Goal: Ask a question: Seek information or help from site administrators or community

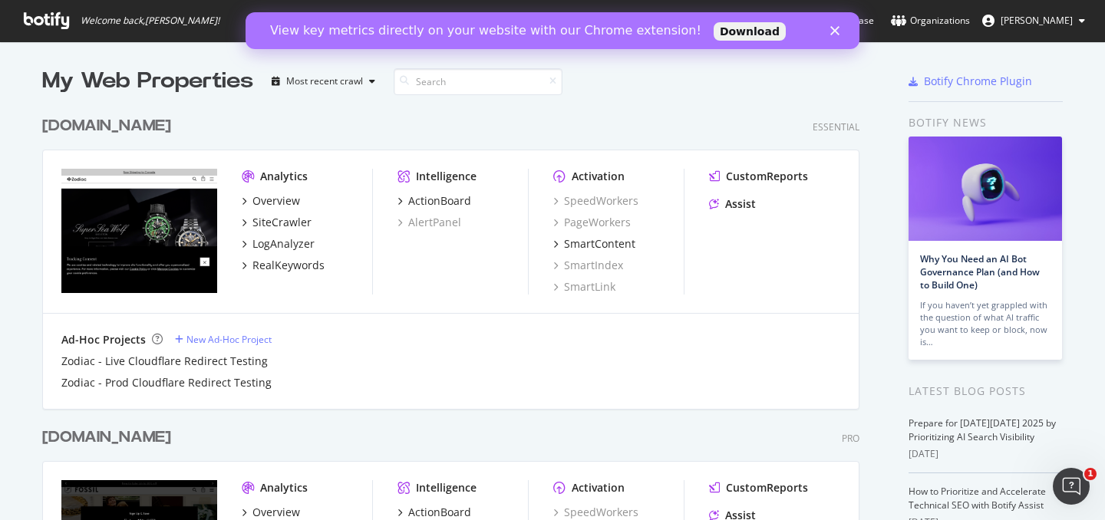
click at [835, 32] on polygon "Close" at bounding box center [834, 30] width 9 height 9
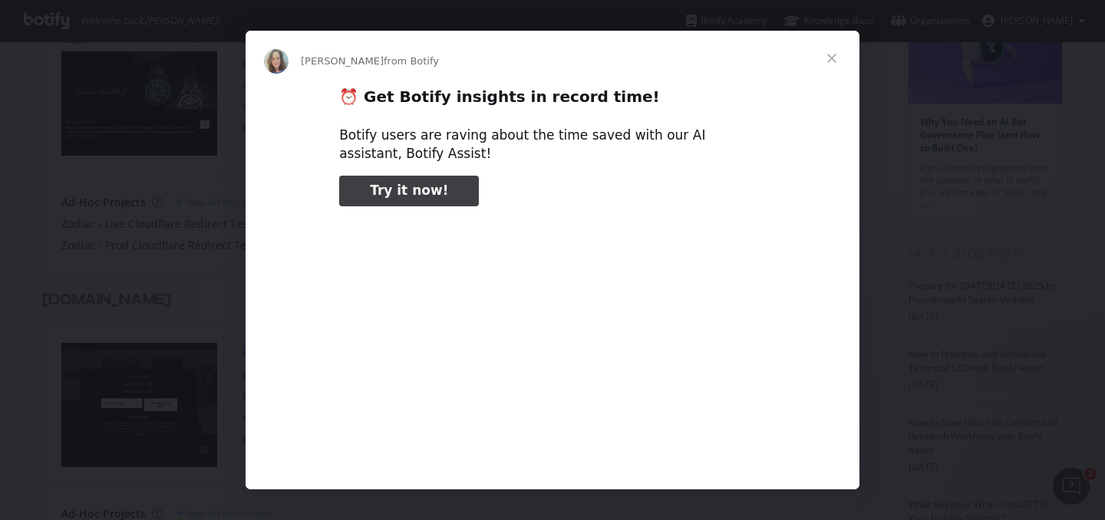
scroll to position [136, 0]
type input "105411"
click at [830, 55] on span "Close" at bounding box center [831, 58] width 55 height 55
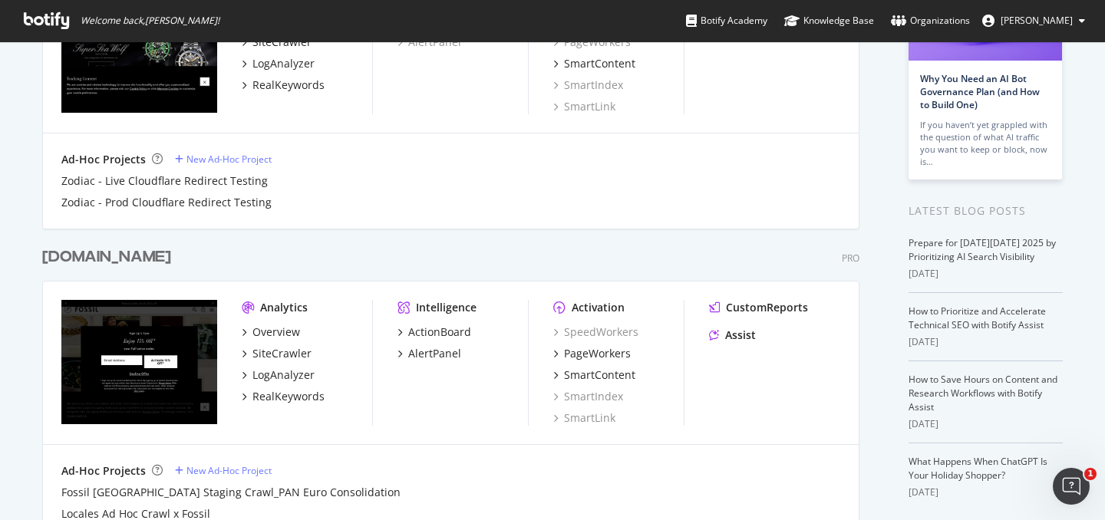
scroll to position [182, 0]
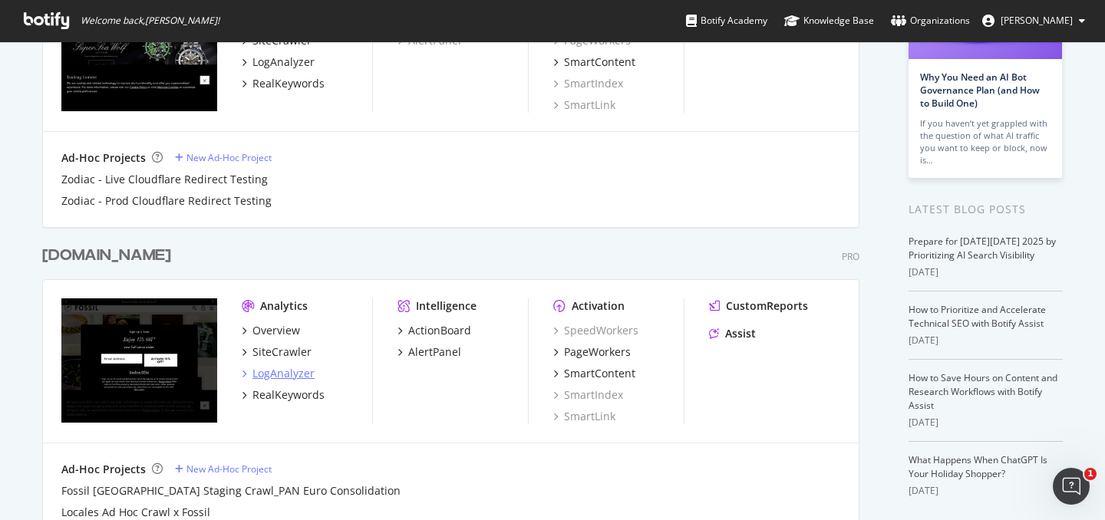
click at [245, 372] on icon "grid" at bounding box center [244, 374] width 5 height 8
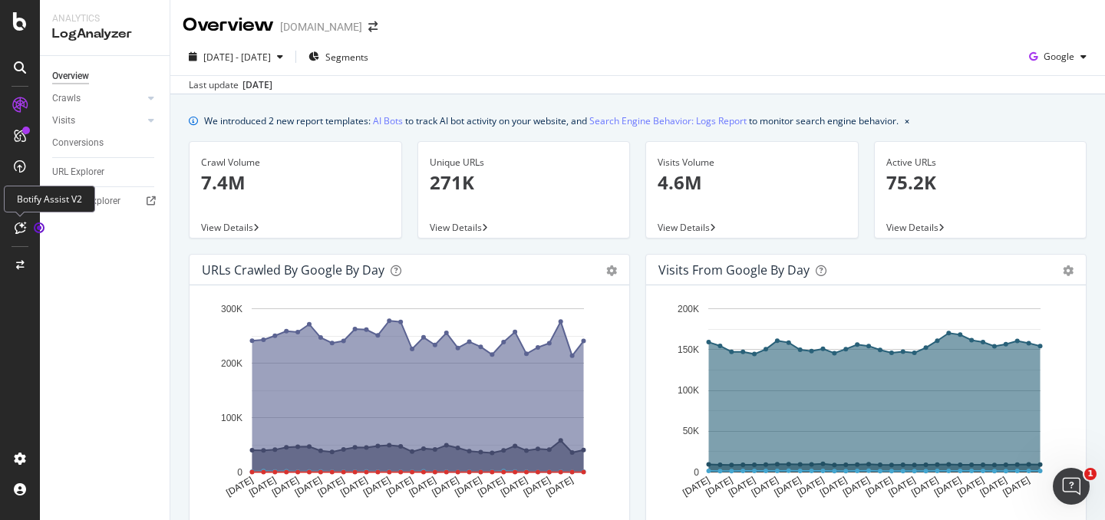
click at [25, 228] on icon at bounding box center [21, 228] width 12 height 12
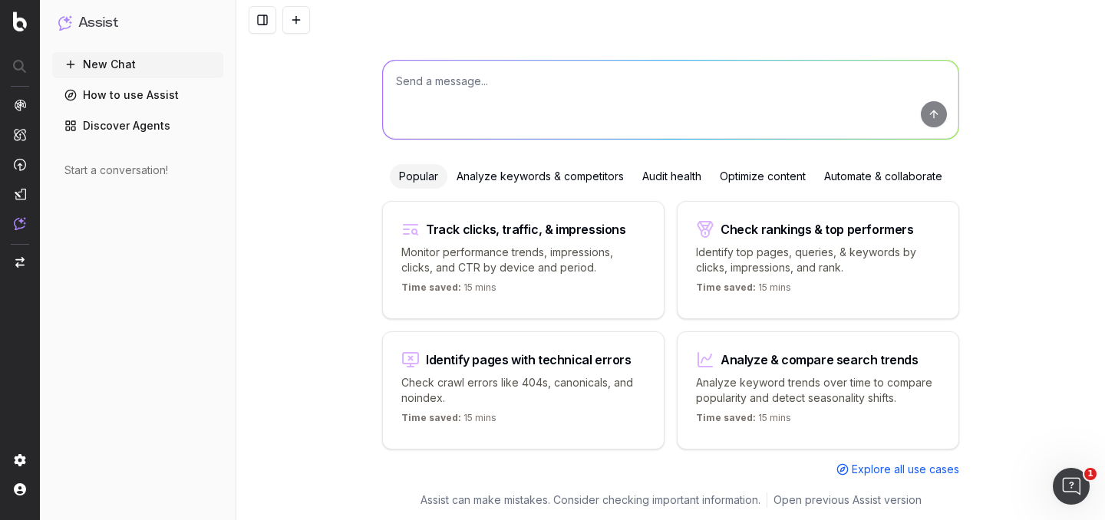
click at [443, 82] on textarea at bounding box center [670, 100] width 575 height 78
paste textarea "Identify pages that are performing well from a keyword rank perspective, but no…"
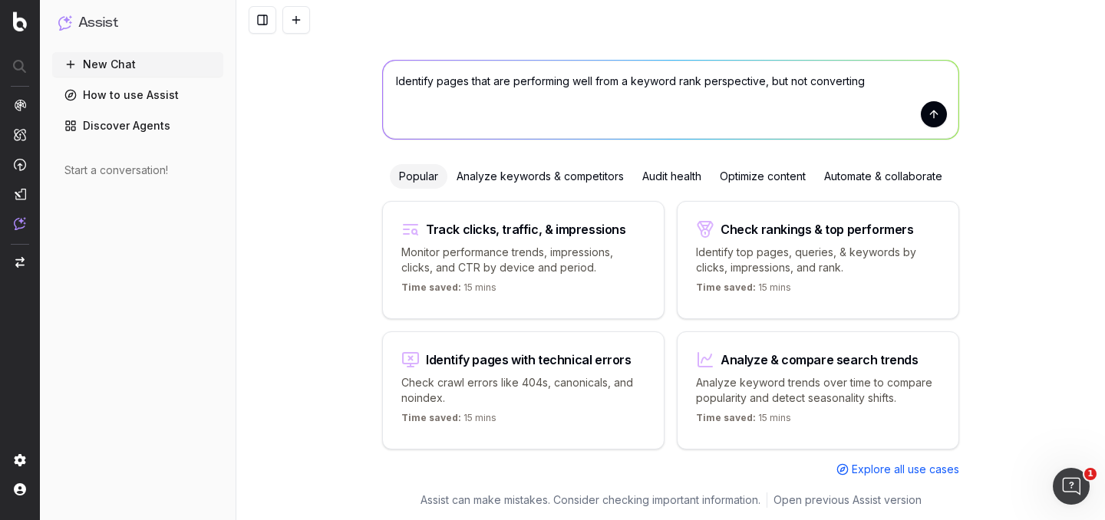
click at [400, 81] on textarea "Identify pages that are performing well from a keyword rank perspective, but no…" at bounding box center [670, 100] width 575 height 78
click at [595, 81] on textarea "Can you identify pages that are performing well from a keyword rank perspective…" at bounding box center [670, 100] width 575 height 78
click at [851, 84] on textarea "Can you identify pages that are performing well from a keyword rank perspective…" at bounding box center [670, 100] width 575 height 78
click at [907, 85] on textarea "Can you identify pages that are performing well from a keyword rank perspective…" at bounding box center [670, 100] width 575 height 78
type textarea "Can you identify pages that are performing well from a keyword rank perspective…"
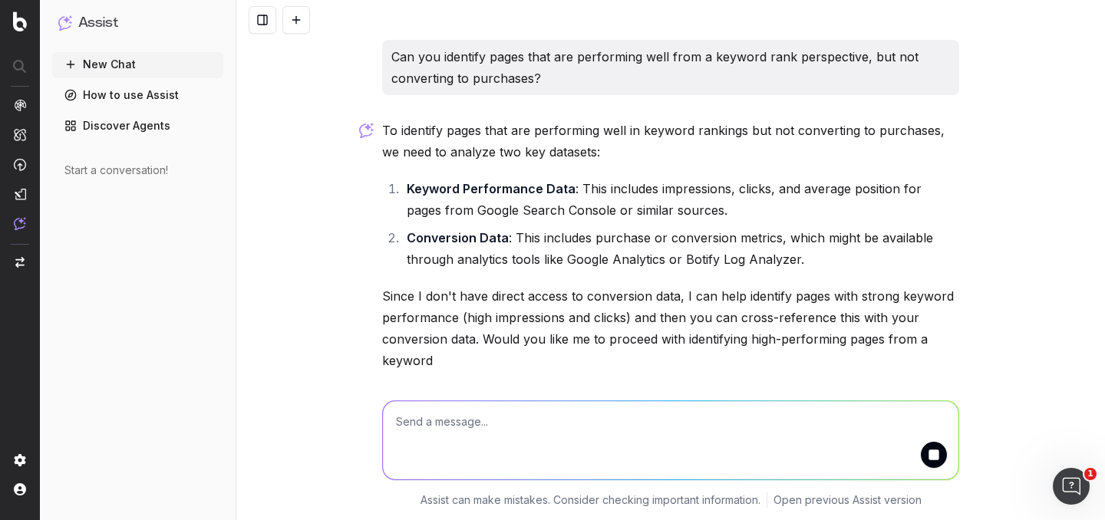
scroll to position [57, 0]
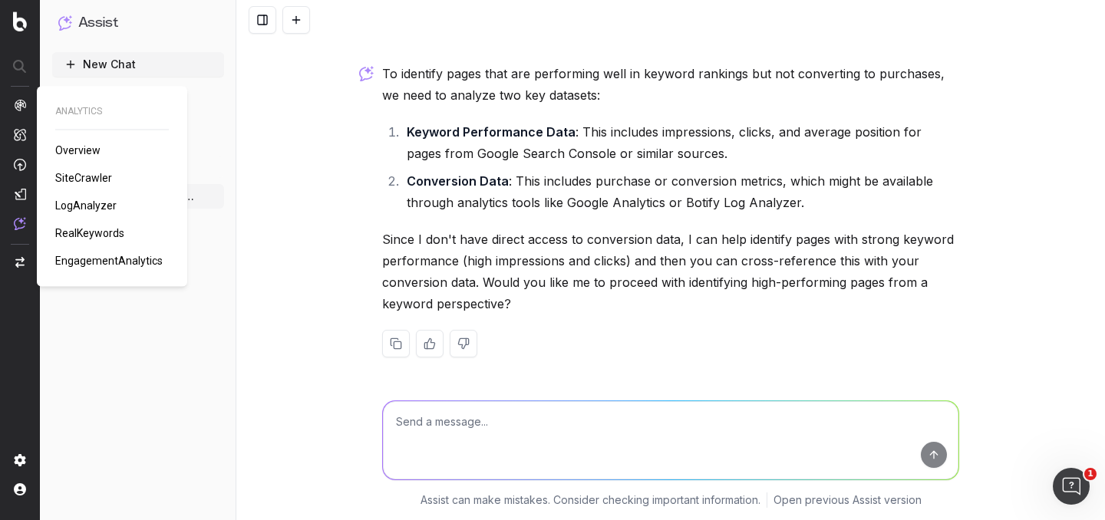
click at [67, 151] on span "Overview" at bounding box center [77, 150] width 45 height 12
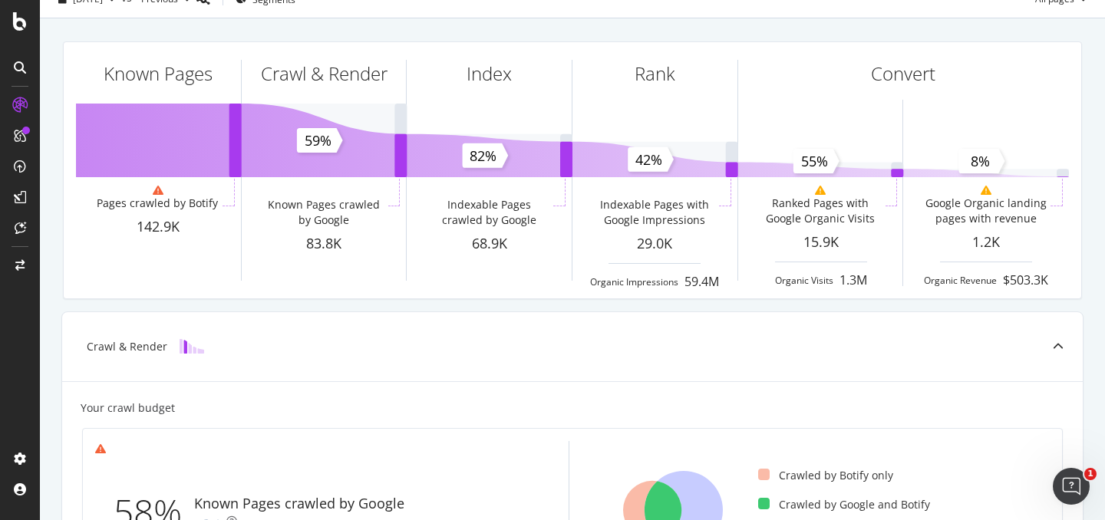
scroll to position [65, 0]
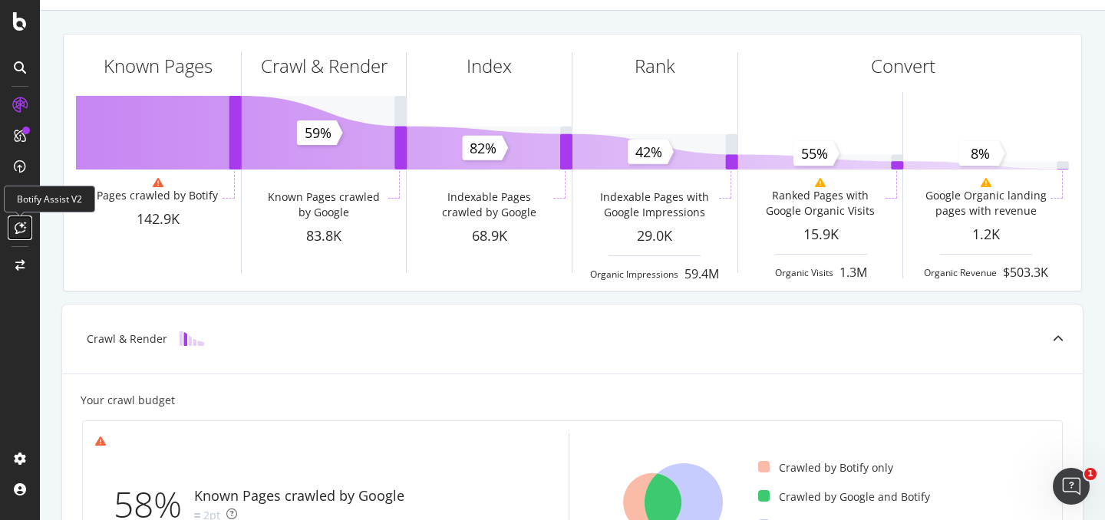
click at [19, 236] on div at bounding box center [20, 228] width 25 height 25
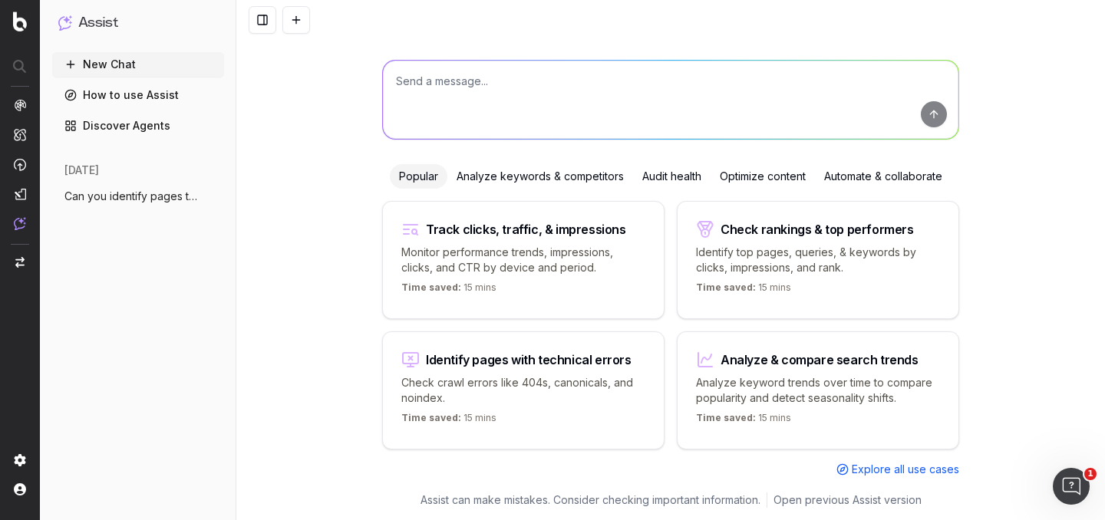
click at [133, 196] on span "Can you identify pages that are performi" at bounding box center [131, 196] width 135 height 15
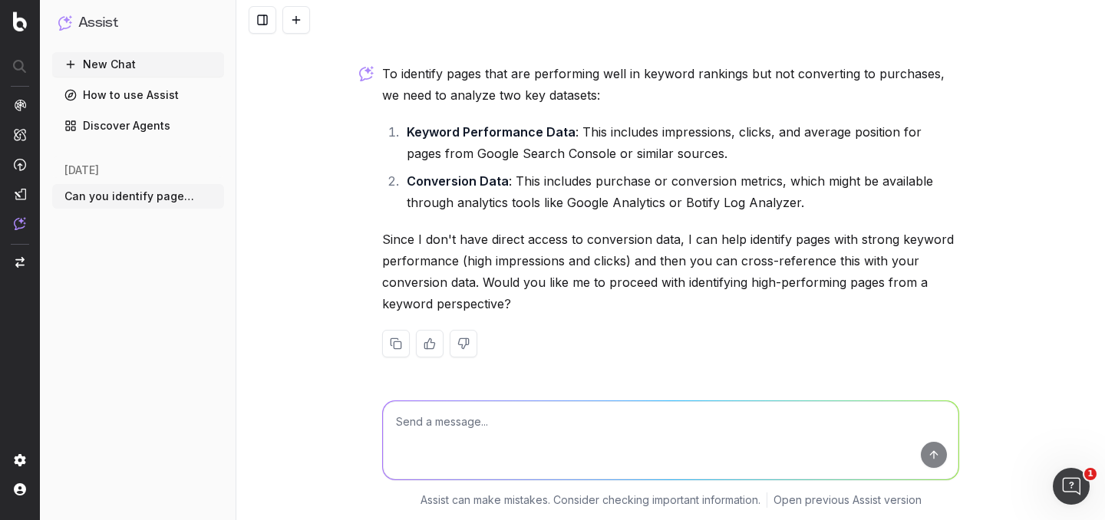
click at [479, 424] on textarea at bounding box center [670, 440] width 575 height 78
type textarea "Can you identify pages with strong keyword performance but low revenue?"
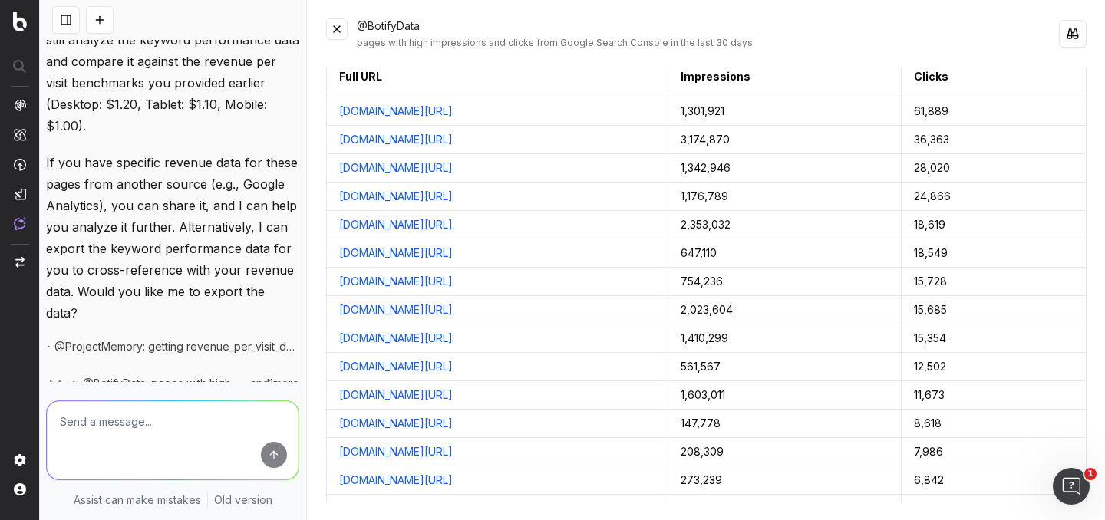
scroll to position [0, 0]
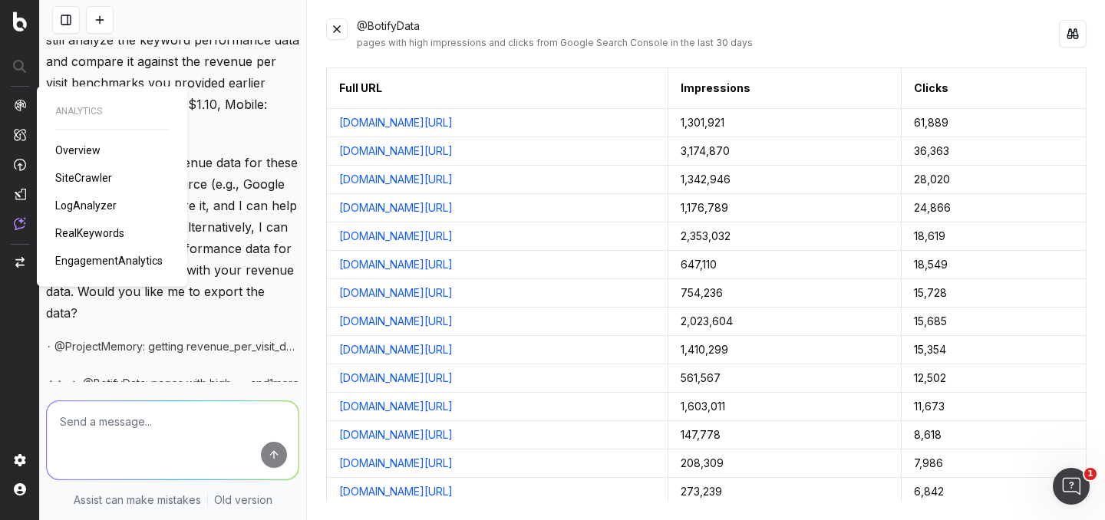
click at [101, 257] on span "EngagementAnalytics" at bounding box center [108, 261] width 107 height 12
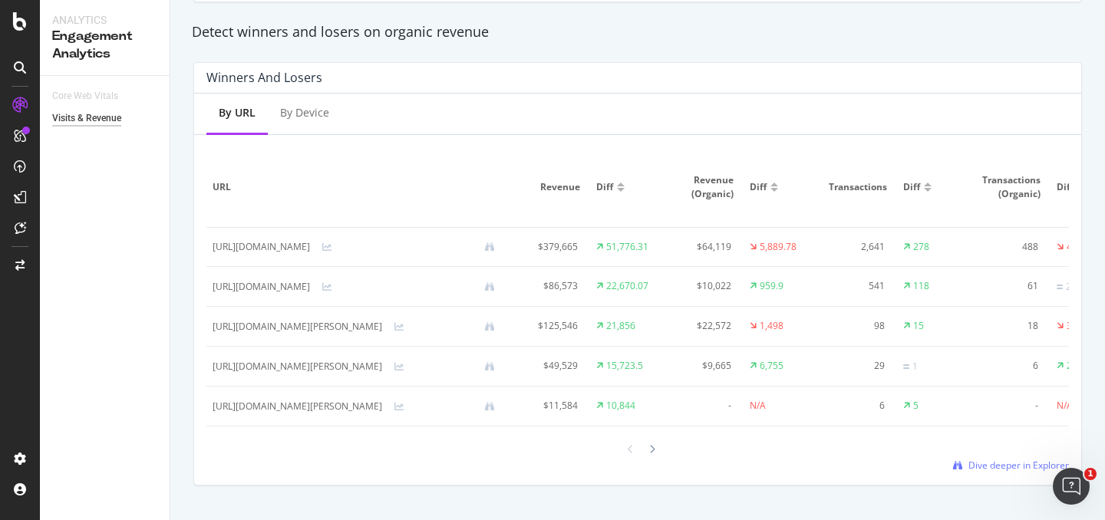
scroll to position [947, 0]
